Goal: Task Accomplishment & Management: Use online tool/utility

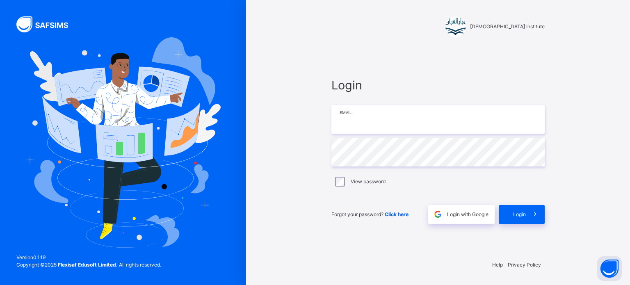
click at [389, 123] on input "email" at bounding box center [437, 119] width 213 height 29
type input "**********"
click at [534, 215] on icon at bounding box center [535, 214] width 9 height 9
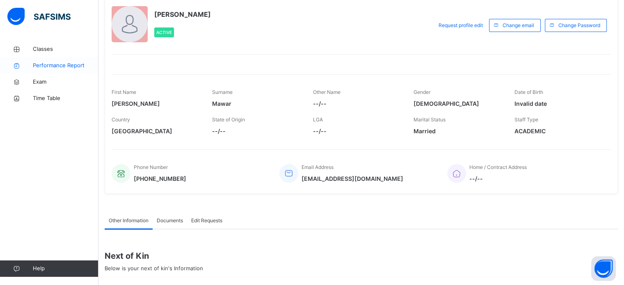
scroll to position [49, 0]
click at [50, 46] on span "Classes" at bounding box center [66, 49] width 66 height 8
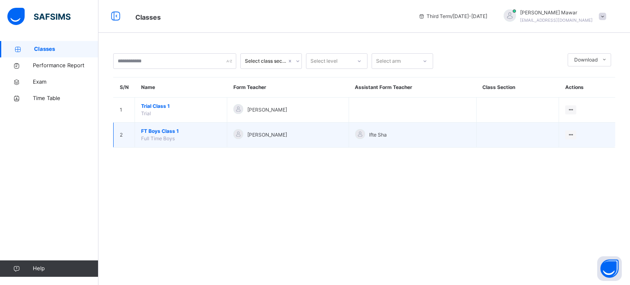
click at [163, 142] on td "FT Boys Class 1 Full Time Boys" at bounding box center [181, 135] width 92 height 25
click at [571, 149] on div "View Class" at bounding box center [559, 151] width 25 height 8
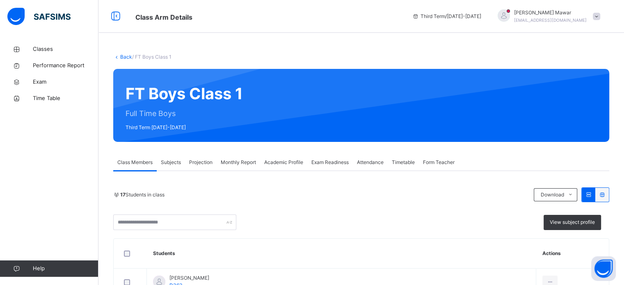
click at [199, 158] on div "Projection" at bounding box center [201, 162] width 32 height 16
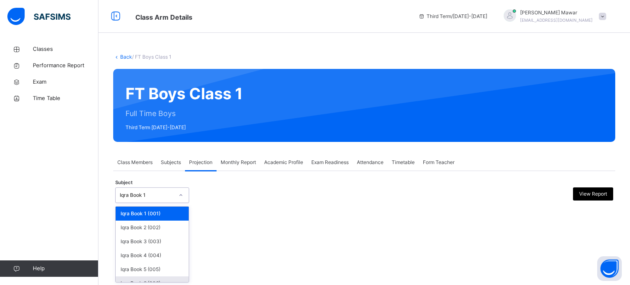
drag, startPoint x: 180, startPoint y: 192, endPoint x: 187, endPoint y: 280, distance: 88.1
click at [187, 203] on div "option Iqra Book 6 (006) focused, 6 of 8. 8 results available. Use Up and Down …" at bounding box center [152, 195] width 74 height 16
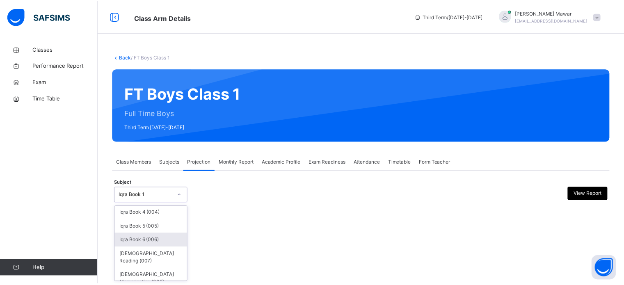
scroll to position [43, 0]
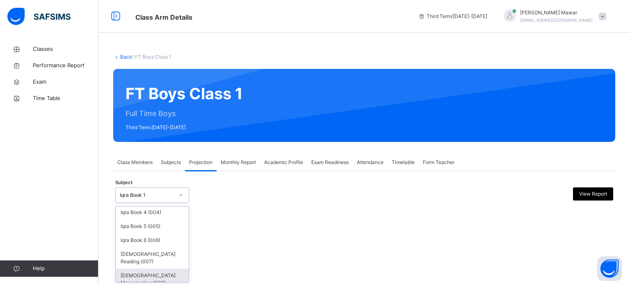
click at [174, 273] on div "[DEMOGRAPHIC_DATA] Memorisation (008)" at bounding box center [152, 279] width 73 height 21
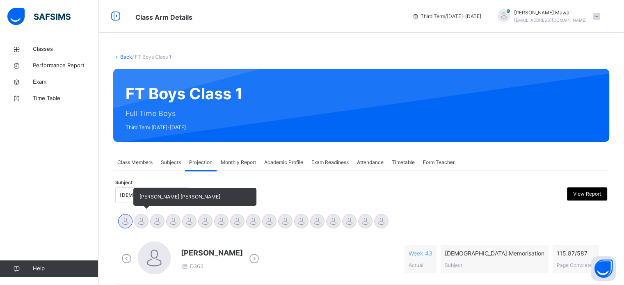
click at [142, 218] on div at bounding box center [141, 221] width 14 height 14
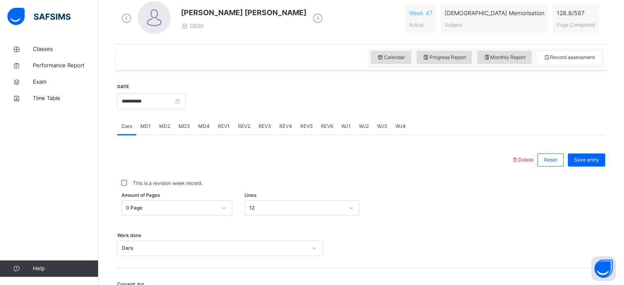
scroll to position [243, 0]
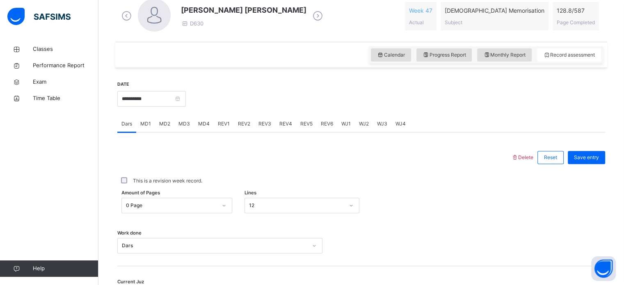
click at [191, 221] on div "Work done Dars" at bounding box center [361, 241] width 488 height 49
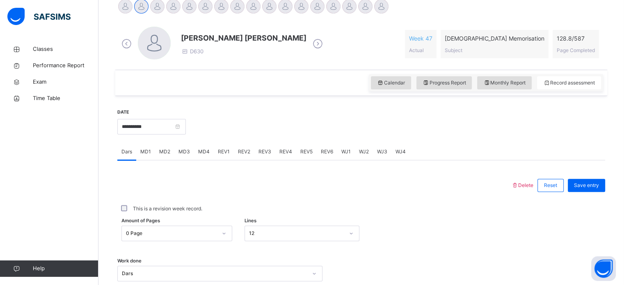
scroll to position [226, 0]
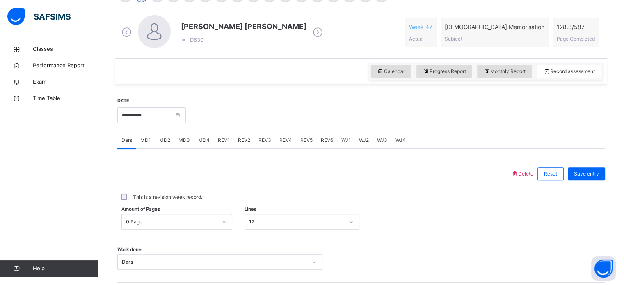
click at [198, 138] on span "MD4" at bounding box center [203, 140] width 11 height 7
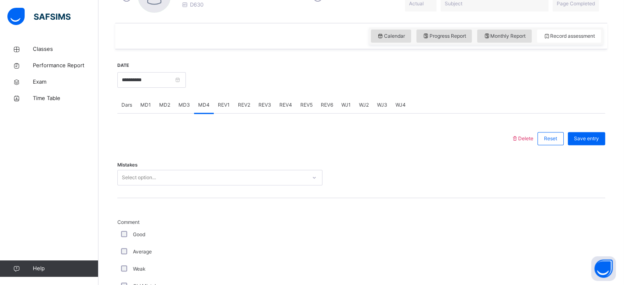
scroll to position [267, 0]
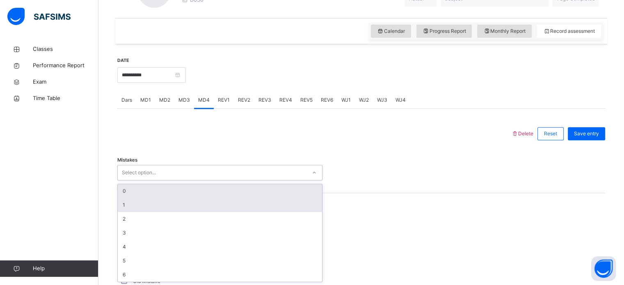
click at [119, 205] on div "1" at bounding box center [220, 205] width 204 height 14
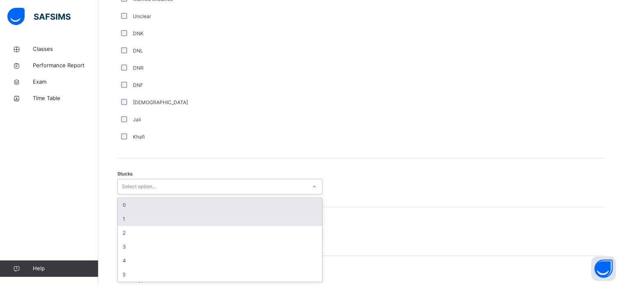
click at [122, 219] on div "1" at bounding box center [220, 219] width 204 height 14
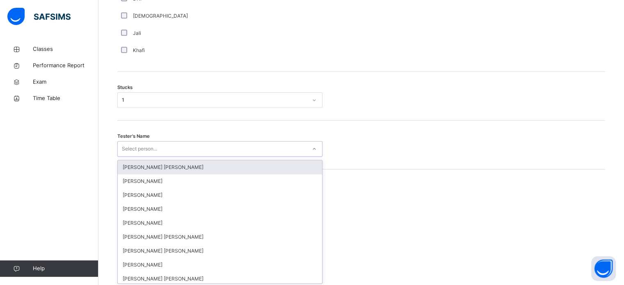
scroll to position [654, 0]
type input "****"
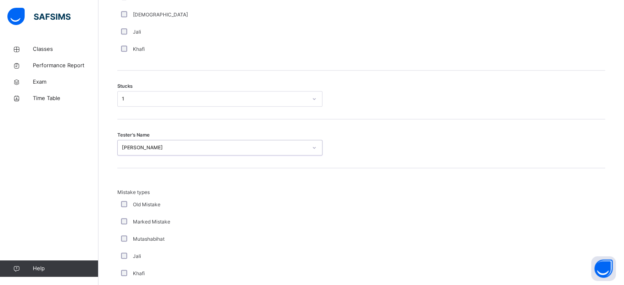
scroll to position [804, 0]
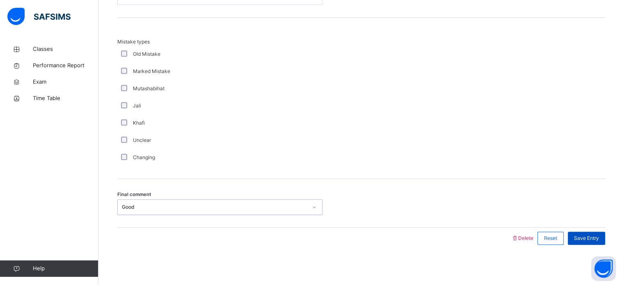
click at [594, 236] on span "Save Entry" at bounding box center [586, 238] width 25 height 7
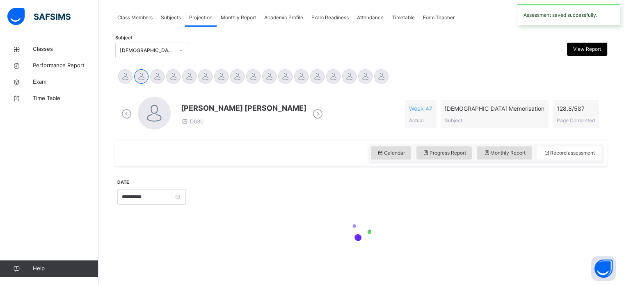
scroll to position [331, 0]
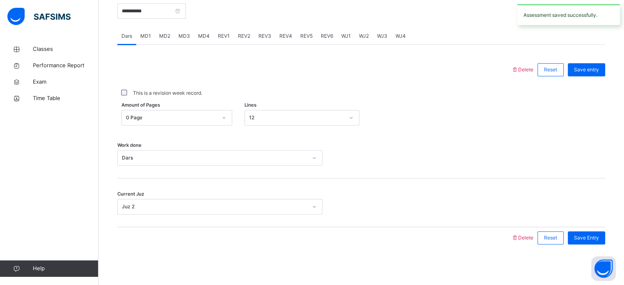
click at [154, 42] on div "MD1" at bounding box center [145, 36] width 19 height 16
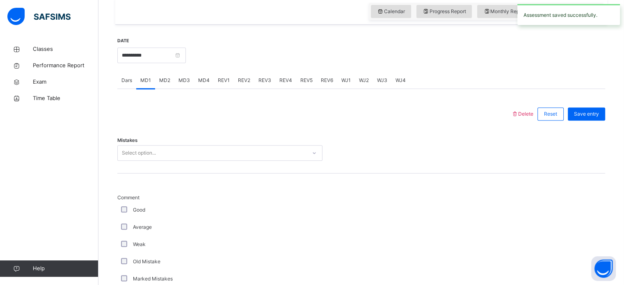
scroll to position [287, 0]
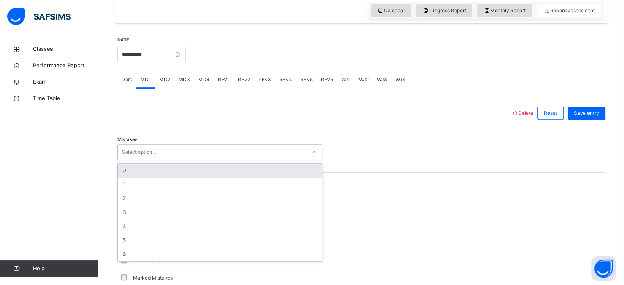
drag, startPoint x: 159, startPoint y: 149, endPoint x: 158, endPoint y: 157, distance: 7.8
click at [158, 157] on div "Select option..." at bounding box center [212, 152] width 189 height 13
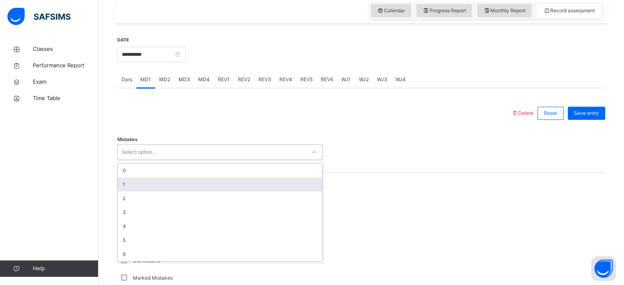
click at [156, 178] on div "1" at bounding box center [220, 185] width 204 height 14
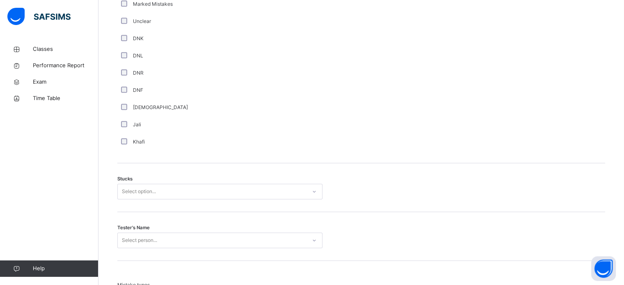
scroll to position [586, 0]
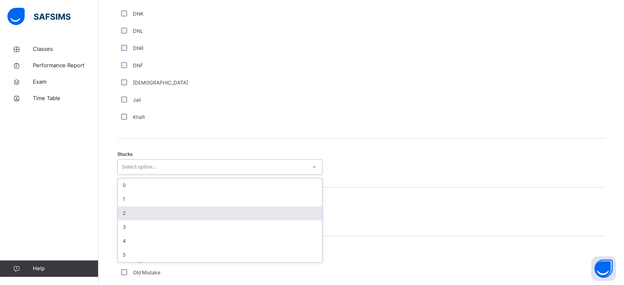
drag, startPoint x: 159, startPoint y: 167, endPoint x: 150, endPoint y: 211, distance: 45.3
click at [150, 175] on div "option 2 focused, 3 of 6. 6 results available. Use Up and Down to choose option…" at bounding box center [219, 167] width 205 height 16
click at [150, 211] on div "2" at bounding box center [220, 213] width 204 height 14
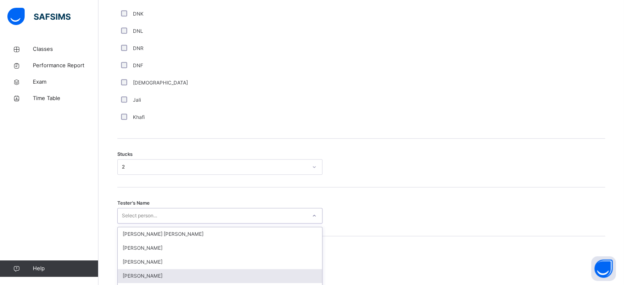
scroll to position [654, 0]
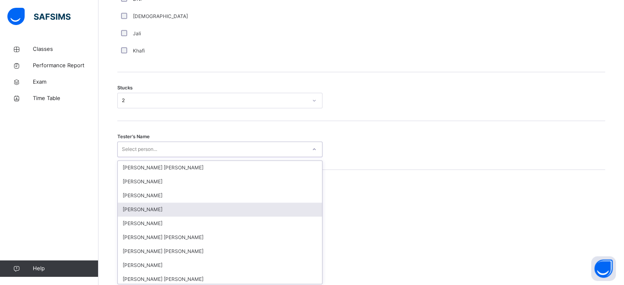
click at [144, 157] on div "option [PERSON_NAME] focused, 4 of 90. 90 results available. Use Up and Down to…" at bounding box center [219, 150] width 205 height 16
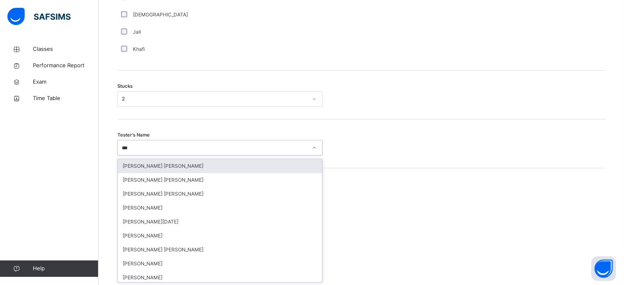
type input "****"
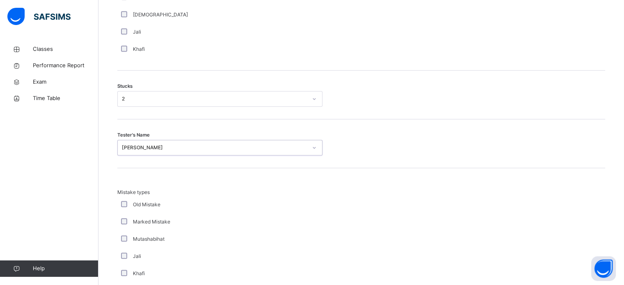
scroll to position [804, 0]
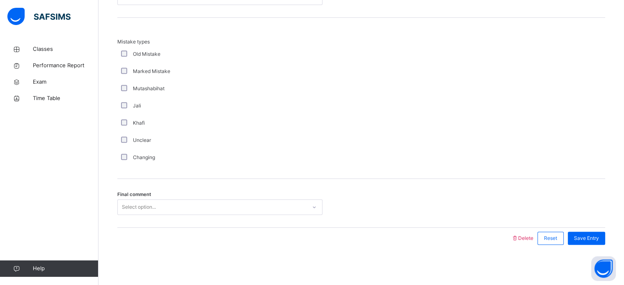
click at [144, 214] on div "Final comment Select option..." at bounding box center [361, 203] width 488 height 49
drag, startPoint x: 145, startPoint y: 214, endPoint x: 159, endPoint y: 208, distance: 15.4
click at [159, 208] on div "Final comment Select option..." at bounding box center [361, 203] width 488 height 49
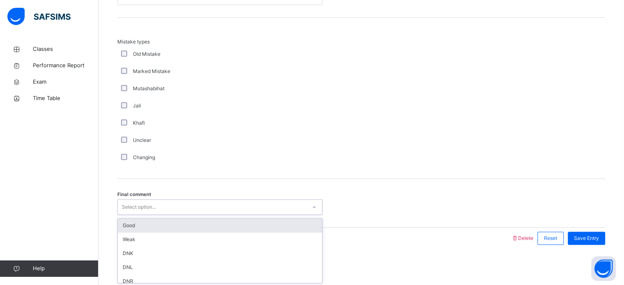
click at [159, 208] on div "Select option..." at bounding box center [212, 207] width 189 height 13
click at [161, 223] on div "Good" at bounding box center [220, 226] width 204 height 14
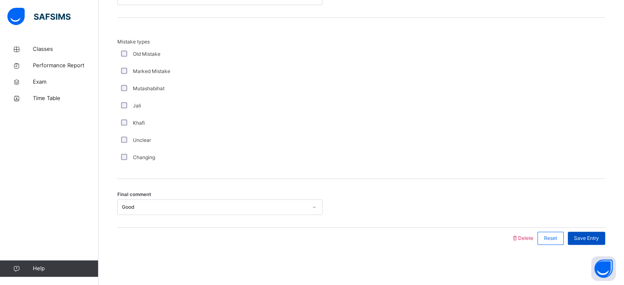
click at [592, 233] on div "Save Entry" at bounding box center [586, 238] width 37 height 13
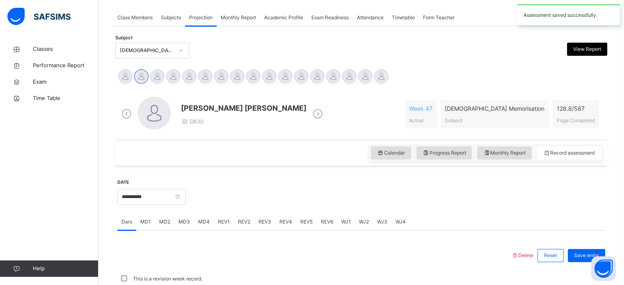
scroll to position [331, 0]
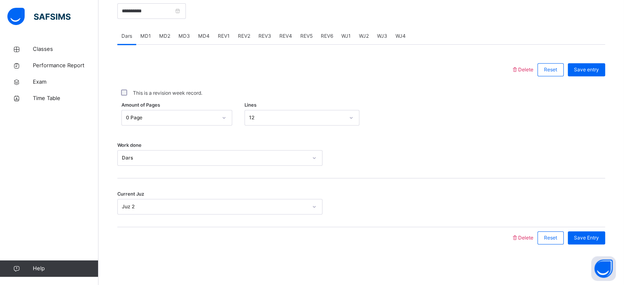
click at [225, 39] on span "REV1" at bounding box center [224, 35] width 12 height 7
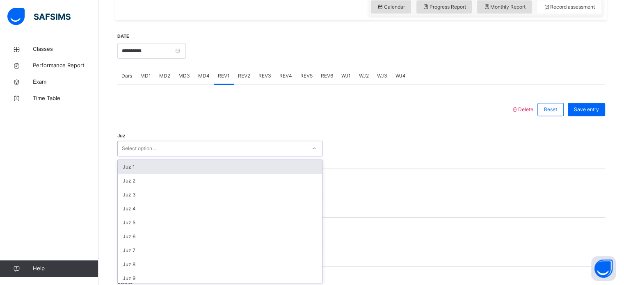
scroll to position [292, 0]
type input "**"
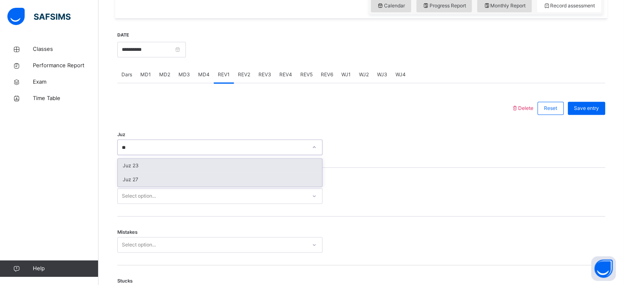
click at [123, 181] on div "Juz 27" at bounding box center [220, 180] width 204 height 14
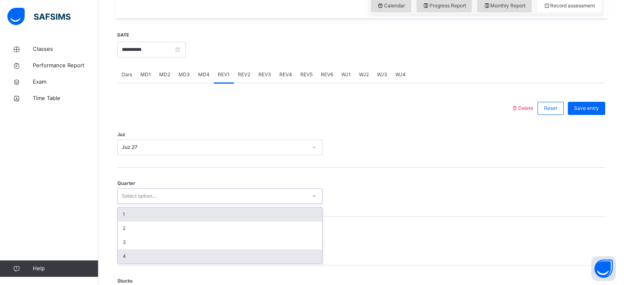
click at [126, 258] on div "4" at bounding box center [220, 256] width 204 height 14
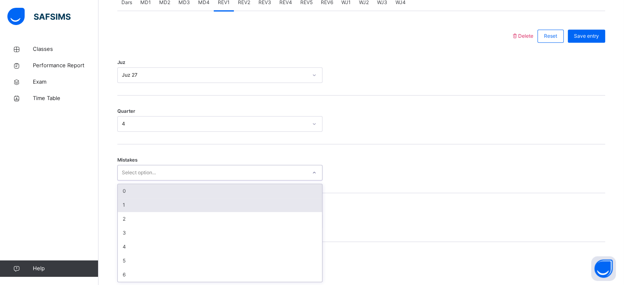
click at [123, 204] on div "1" at bounding box center [220, 205] width 204 height 14
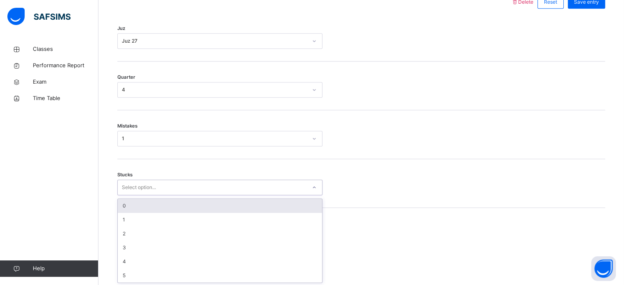
scroll to position [399, 0]
click at [120, 203] on div "0" at bounding box center [220, 206] width 204 height 14
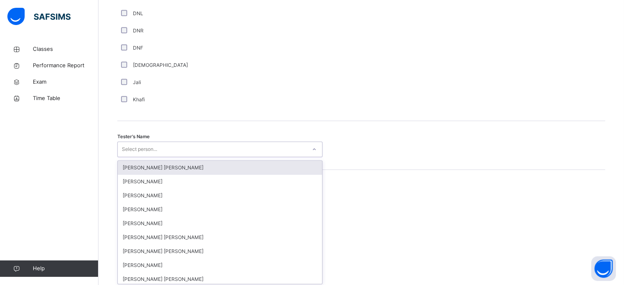
scroll to position [752, 0]
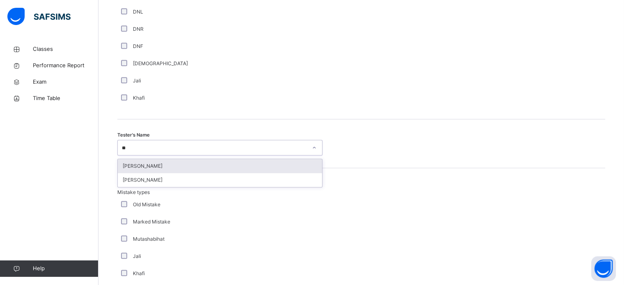
type input "*"
type input "****"
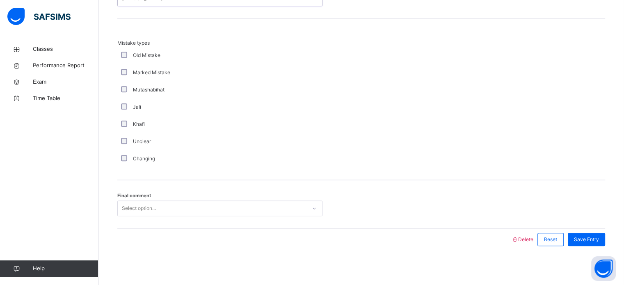
scroll to position [902, 0]
click at [601, 244] on div "Save Entry" at bounding box center [586, 238] width 37 height 13
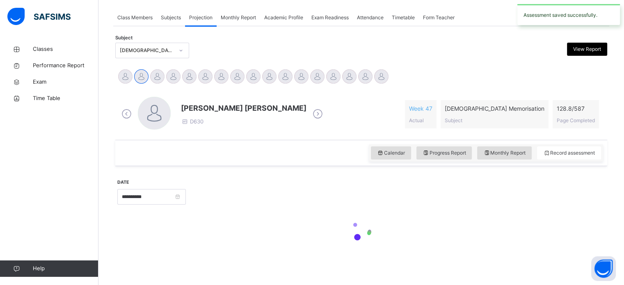
scroll to position [331, 0]
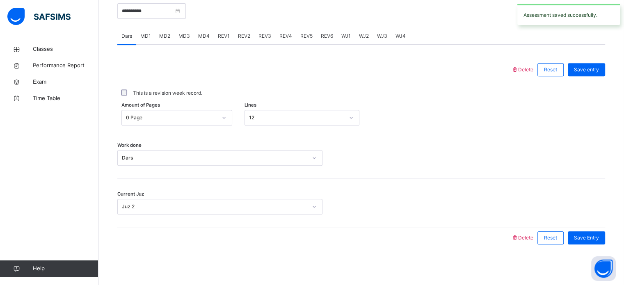
click at [242, 38] on span "REV2" at bounding box center [244, 35] width 12 height 7
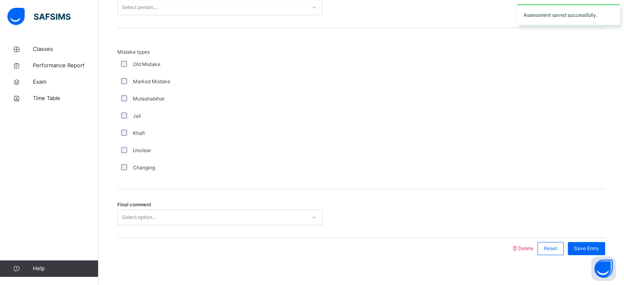
scroll to position [902, 0]
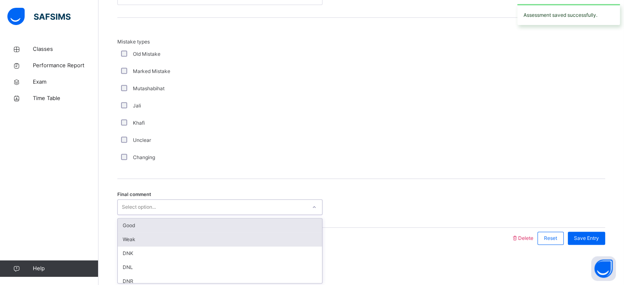
click at [135, 233] on div "Weak" at bounding box center [220, 240] width 204 height 14
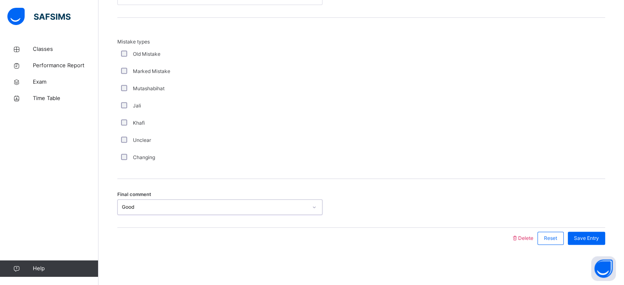
click at [122, 207] on div "Good" at bounding box center [214, 206] width 185 height 7
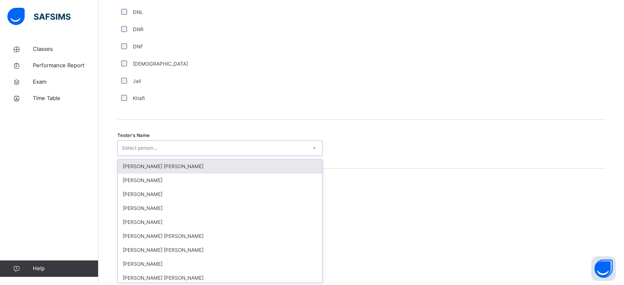
scroll to position [752, 0]
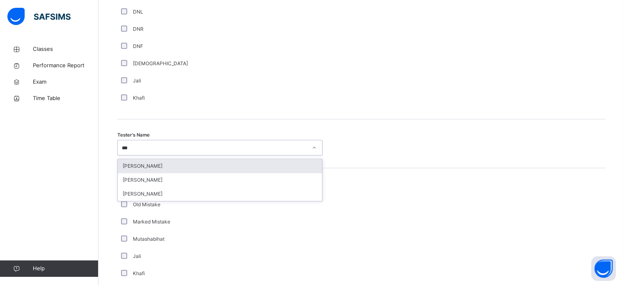
type input "****"
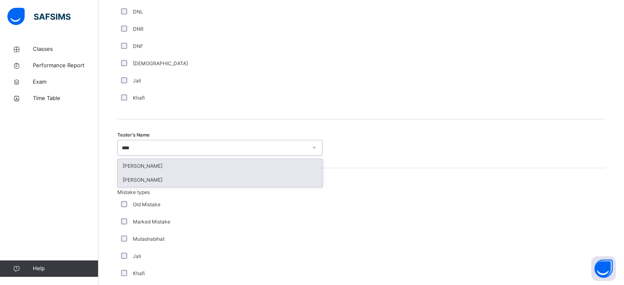
click at [123, 178] on div "[PERSON_NAME]" at bounding box center [220, 180] width 204 height 14
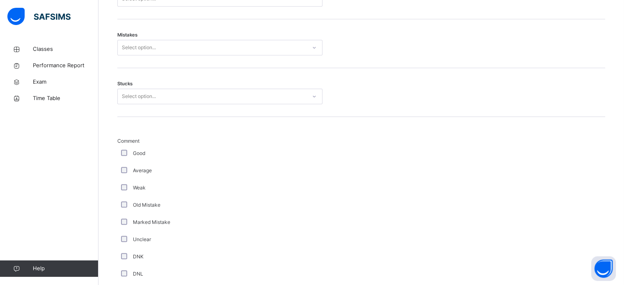
scroll to position [484, 0]
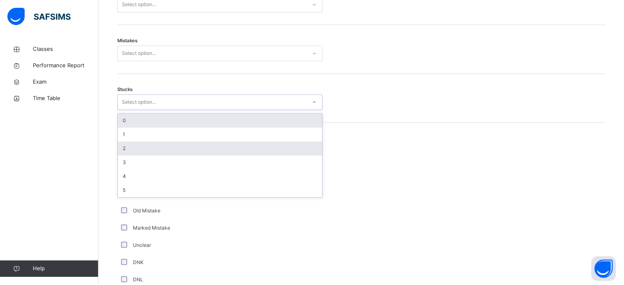
click at [123, 147] on div "2" at bounding box center [220, 149] width 204 height 14
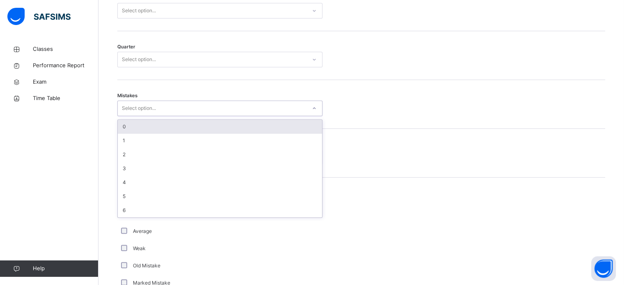
click at [126, 123] on div "0" at bounding box center [220, 127] width 204 height 14
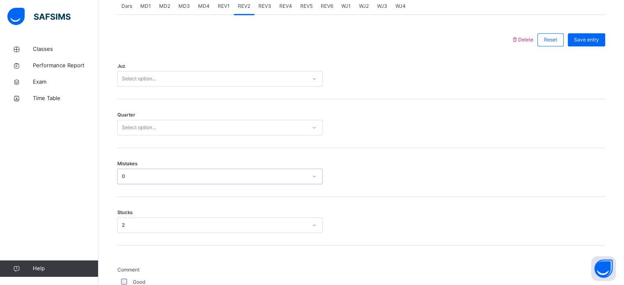
scroll to position [357, 0]
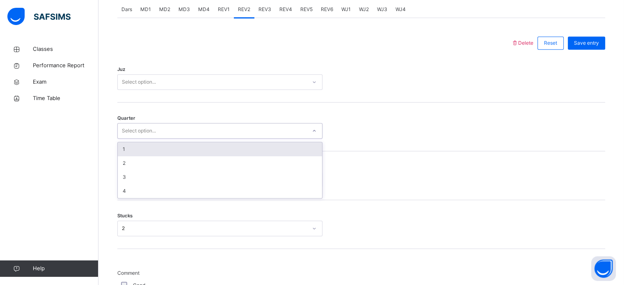
click at [123, 149] on div "1" at bounding box center [220, 149] width 204 height 14
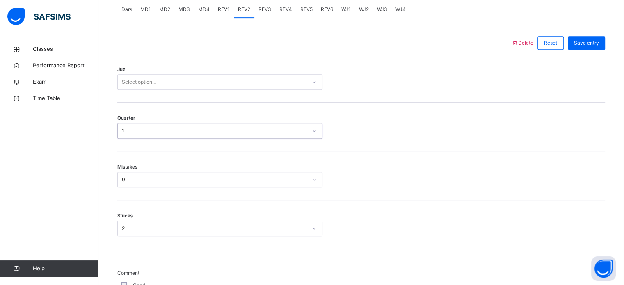
click at [126, 95] on div "Juz Select option..." at bounding box center [361, 78] width 488 height 49
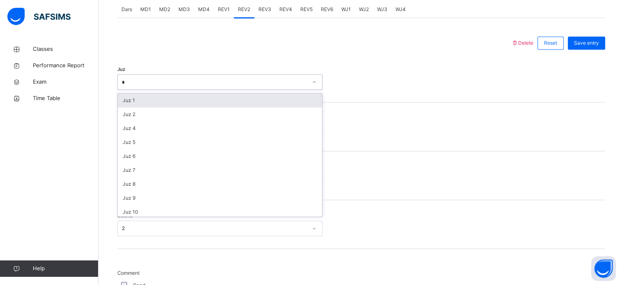
type input "**"
click at [128, 103] on div "Juz 28" at bounding box center [220, 101] width 204 height 14
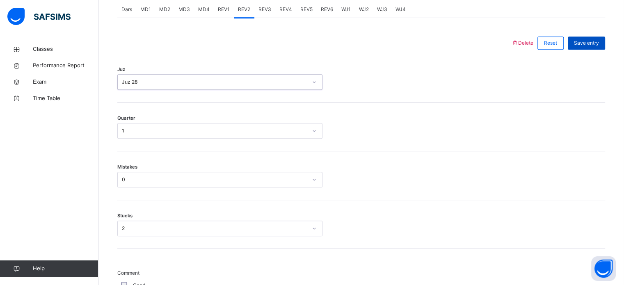
click at [595, 44] on span "Save entry" at bounding box center [586, 42] width 25 height 7
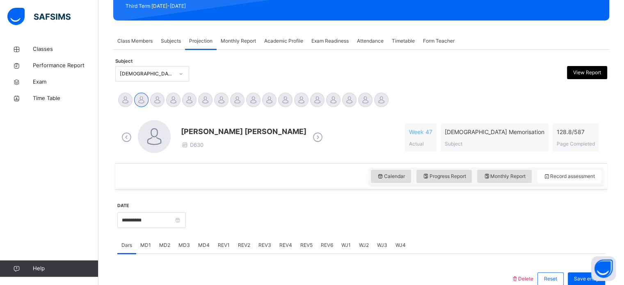
scroll to position [121, 0]
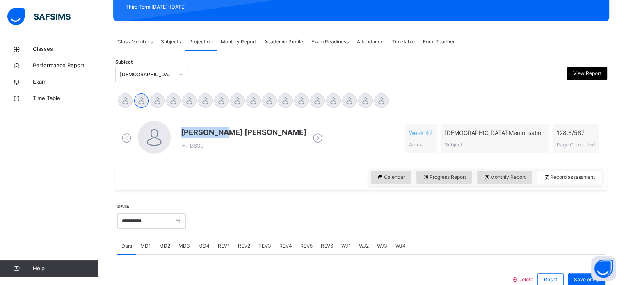
drag, startPoint x: 383, startPoint y: 103, endPoint x: 297, endPoint y: 78, distance: 89.7
click at [236, 113] on div "**********" at bounding box center [361, 281] width 492 height 384
click at [304, 69] on div at bounding box center [299, 75] width 120 height 16
drag, startPoint x: 176, startPoint y: 134, endPoint x: 259, endPoint y: 124, distance: 84.3
click at [259, 124] on div "[PERSON_NAME] [PERSON_NAME] D630" at bounding box center [222, 138] width 206 height 35
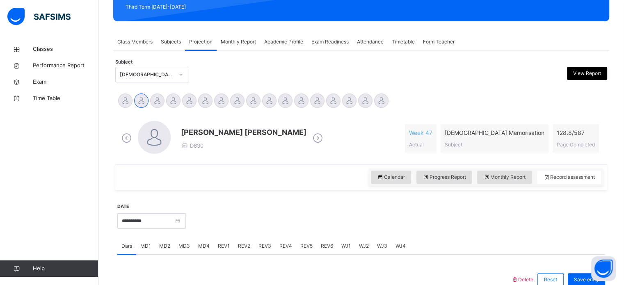
drag, startPoint x: 231, startPoint y: 135, endPoint x: 399, endPoint y: 88, distance: 174.7
click at [399, 88] on div "**********" at bounding box center [361, 281] width 492 height 388
click at [405, 85] on div "Subject [DEMOGRAPHIC_DATA] Memorisation (008) View Report" at bounding box center [361, 75] width 492 height 24
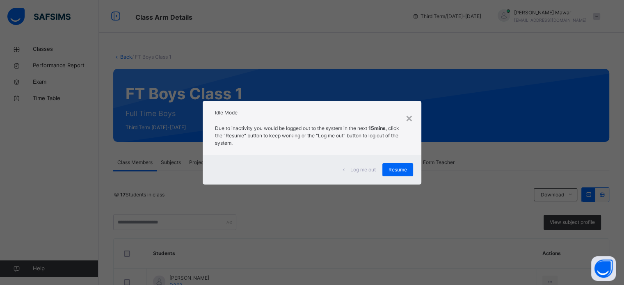
click at [245, 105] on div "Idle Mode" at bounding box center [312, 111] width 218 height 20
click at [357, 132] on p "Due to inactivity you would be logged out to the system in the next 15mins , cl…" at bounding box center [312, 136] width 194 height 22
